Goal: Task Accomplishment & Management: Manage account settings

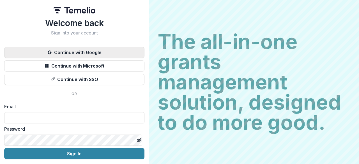
click at [106, 52] on button "Continue with Google" at bounding box center [74, 52] width 140 height 11
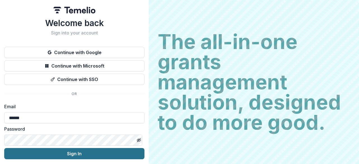
click at [92, 157] on button "Sign In" at bounding box center [74, 153] width 140 height 11
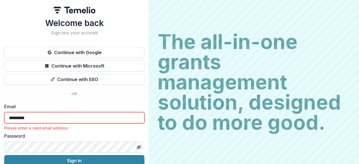
type input "**********"
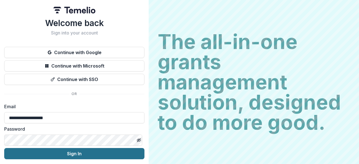
click at [69, 151] on button "Sign In" at bounding box center [74, 153] width 140 height 11
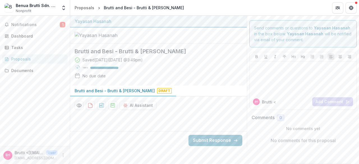
click at [157, 94] on span "Draft" at bounding box center [164, 91] width 15 height 6
click at [113, 94] on p "Brutti and Besi​ - Brutti & [PERSON_NAME]" at bounding box center [115, 91] width 80 height 6
click at [31, 27] on button "Notifications 1" at bounding box center [34, 24] width 65 height 9
click at [45, 69] on div "Documents" at bounding box center [37, 71] width 52 height 6
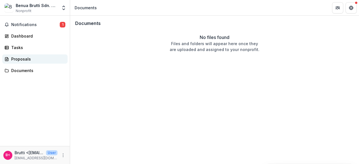
click at [48, 62] on link "Proposals" at bounding box center [34, 58] width 65 height 9
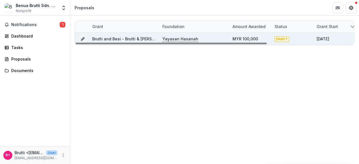
click at [282, 41] on span "DRAFT" at bounding box center [281, 39] width 15 height 6
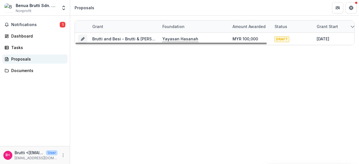
click at [36, 57] on div "Proposals" at bounding box center [37, 59] width 52 height 6
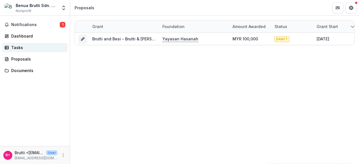
click at [40, 51] on link "Tasks" at bounding box center [34, 47] width 65 height 9
